Goal: Transaction & Acquisition: Purchase product/service

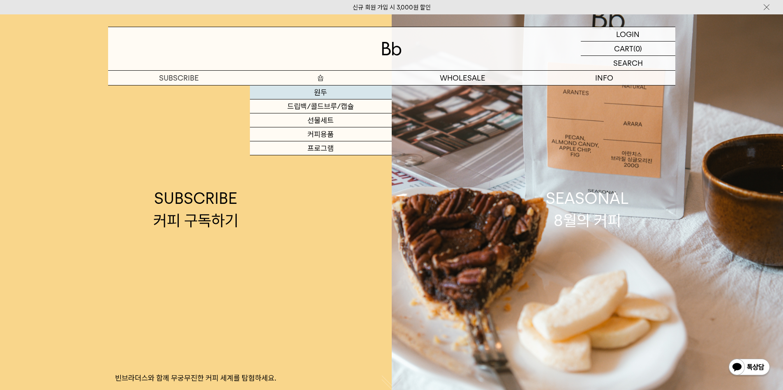
click at [327, 92] on link "원두" at bounding box center [321, 92] width 142 height 14
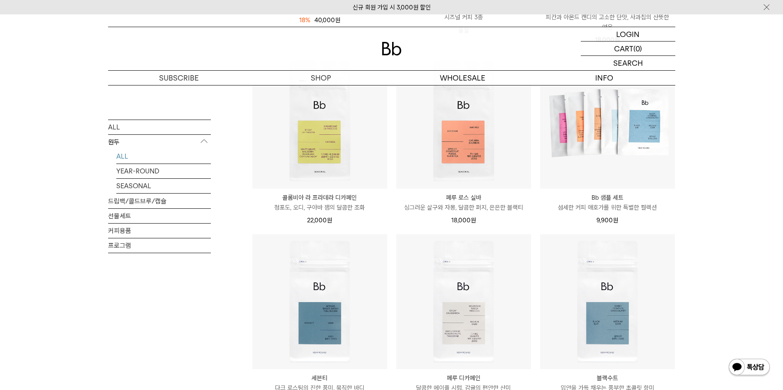
scroll to position [148, 0]
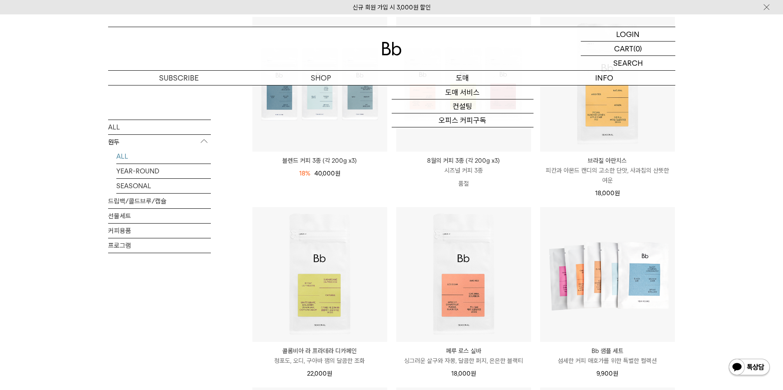
click at [471, 81] on p "도매" at bounding box center [463, 78] width 142 height 14
click at [471, 93] on link "도매 서비스" at bounding box center [463, 92] width 142 height 14
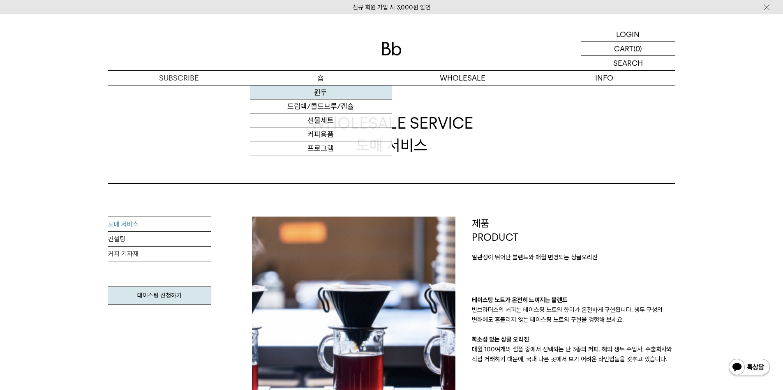
click at [318, 95] on link "원두" at bounding box center [321, 92] width 142 height 14
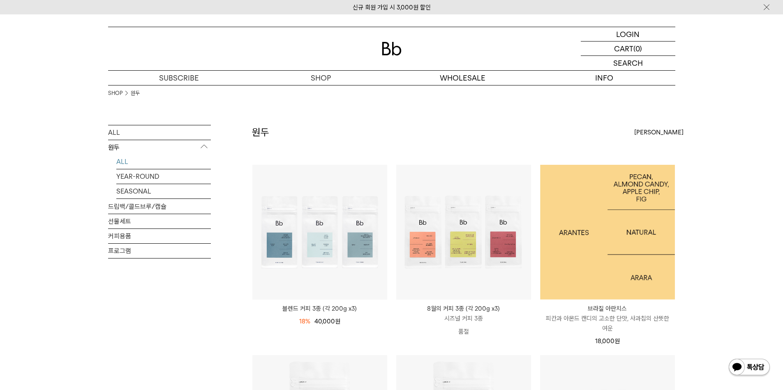
click at [577, 232] on img at bounding box center [607, 232] width 135 height 135
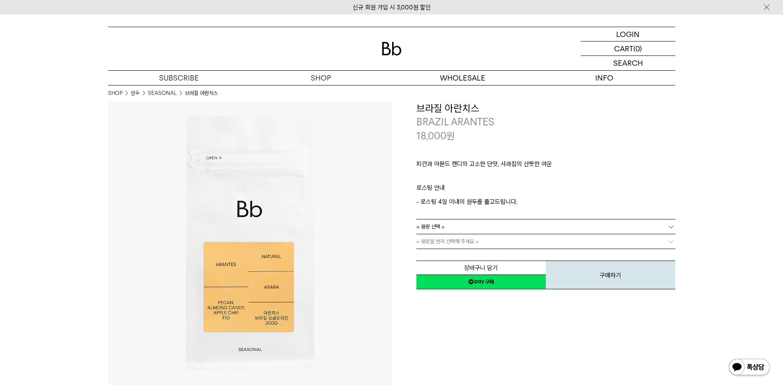
click at [440, 229] on span "= 용량 선택 =" at bounding box center [430, 226] width 28 height 14
click at [443, 256] on li "600g" at bounding box center [549, 256] width 251 height 15
click at [447, 236] on span "= 분쇄도 선택 =" at bounding box center [432, 241] width 33 height 14
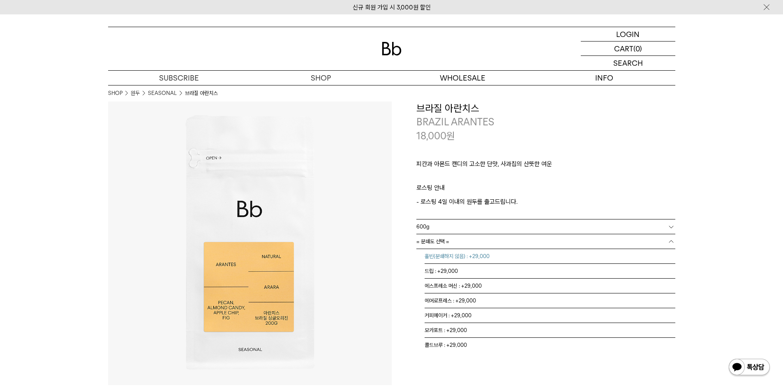
click at [458, 258] on li "홀빈(분쇄하지 않음) : +29,000" at bounding box center [549, 256] width 251 height 15
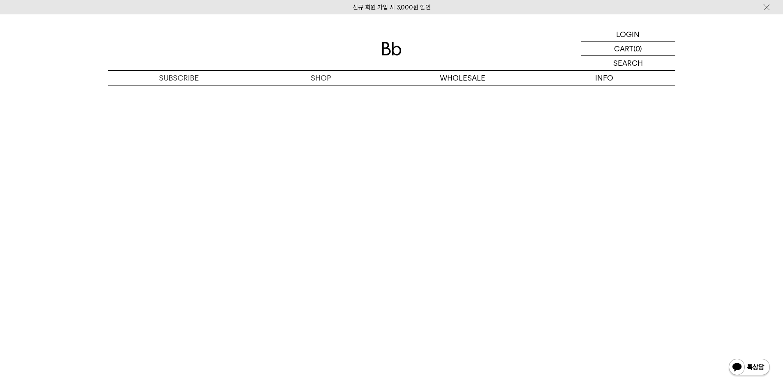
scroll to position [1726, 0]
